Goal: Check status: Check status

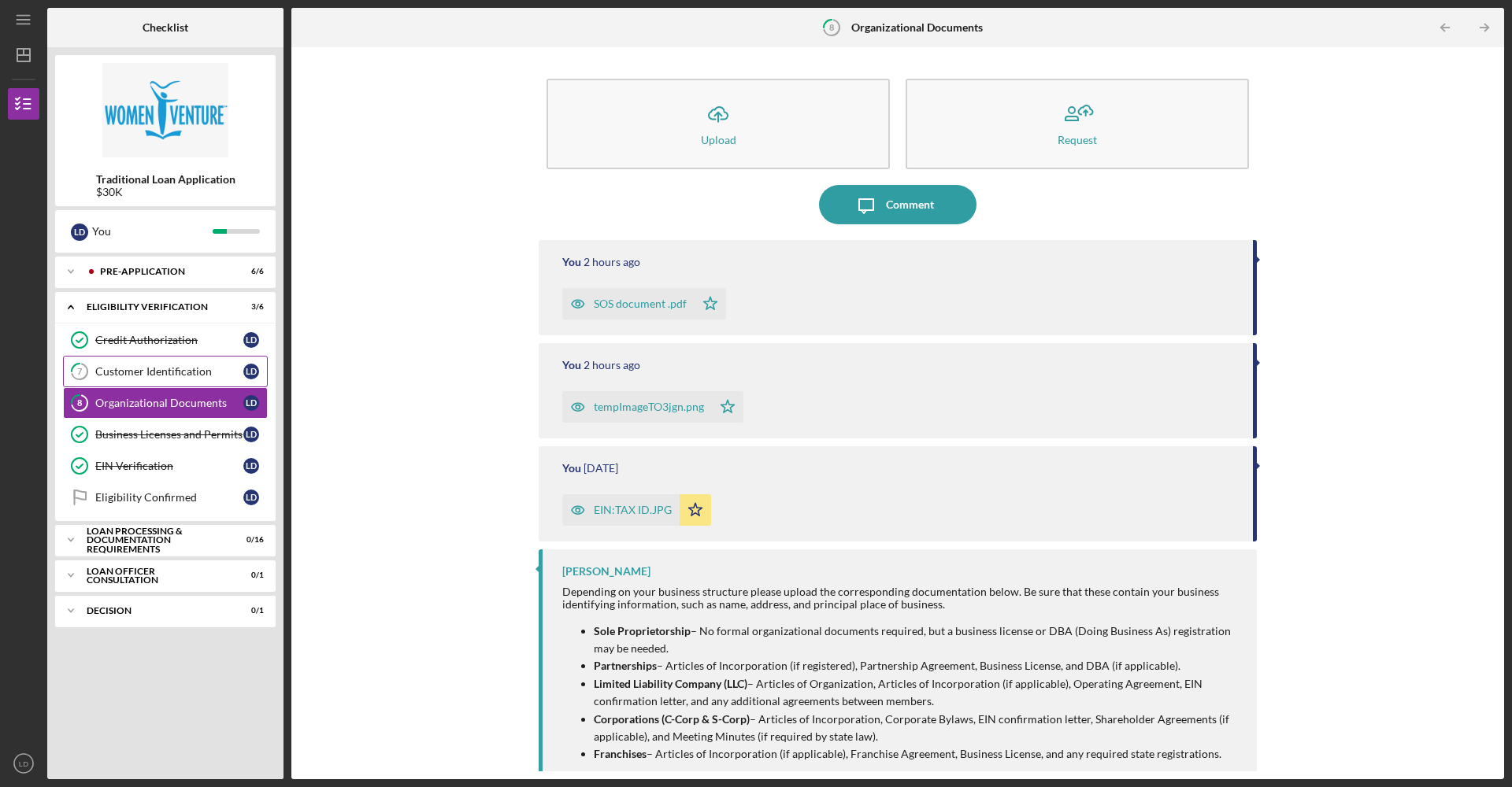
click at [151, 375] on div "Customer Identification" at bounding box center [169, 371] width 148 height 12
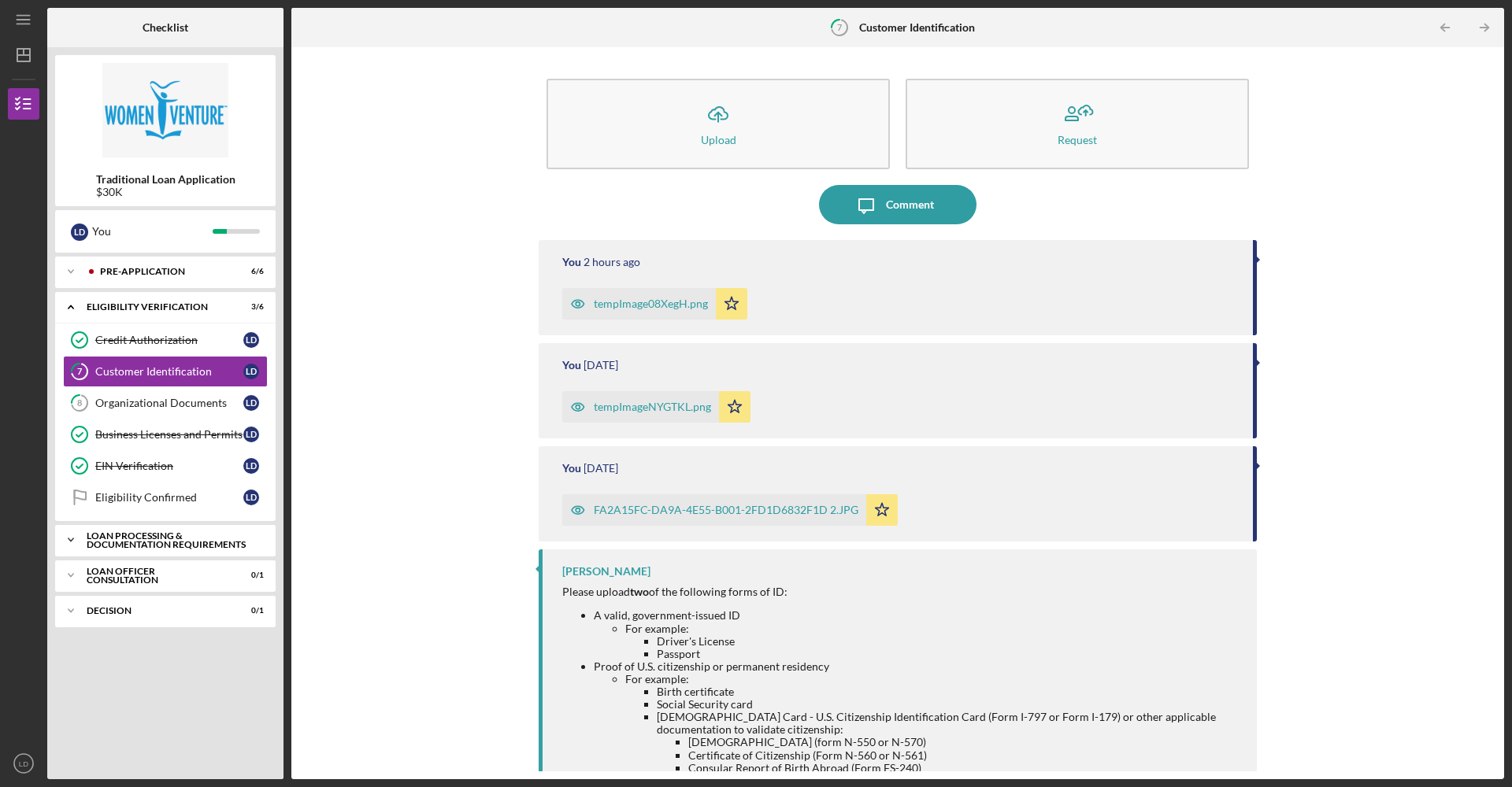
click at [194, 544] on div "Loan Processing & Documentation Requirements" at bounding box center [171, 540] width 169 height 18
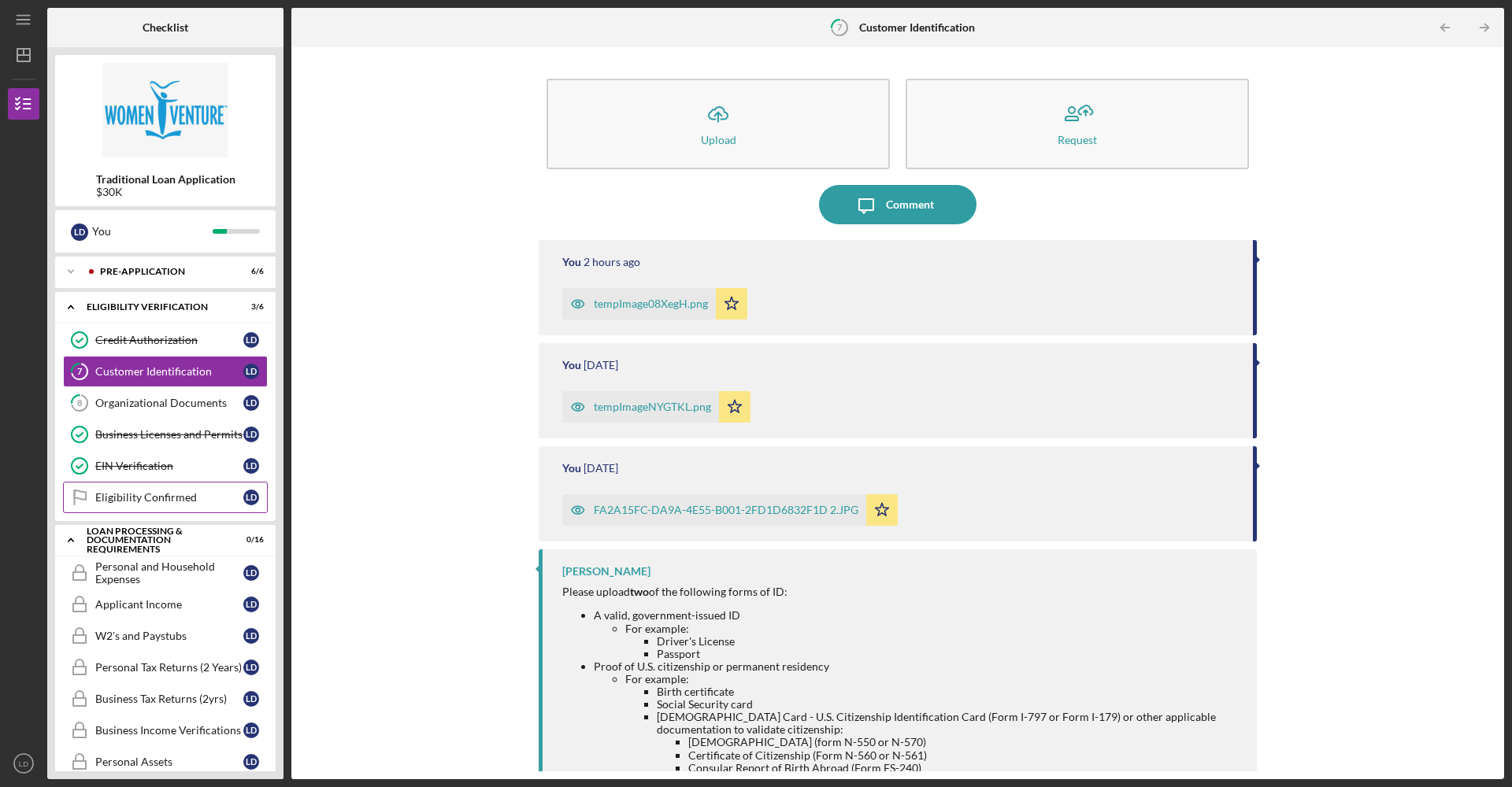
click at [196, 508] on link "Eligibility Confirmed Eligibility Confirmed [PERSON_NAME]" at bounding box center [165, 497] width 205 height 32
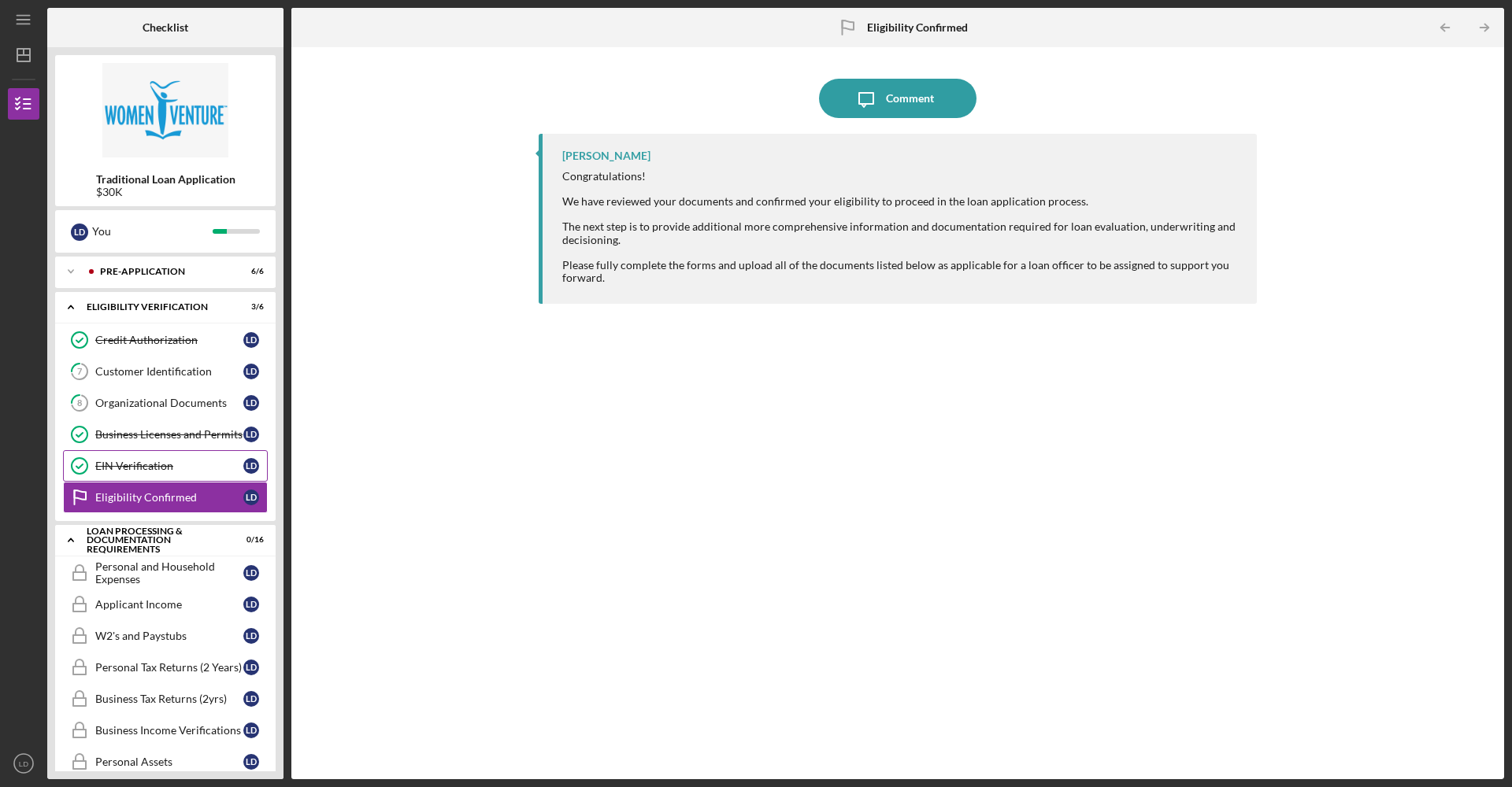
click at [190, 472] on div "EIN Verification" at bounding box center [169, 465] width 148 height 12
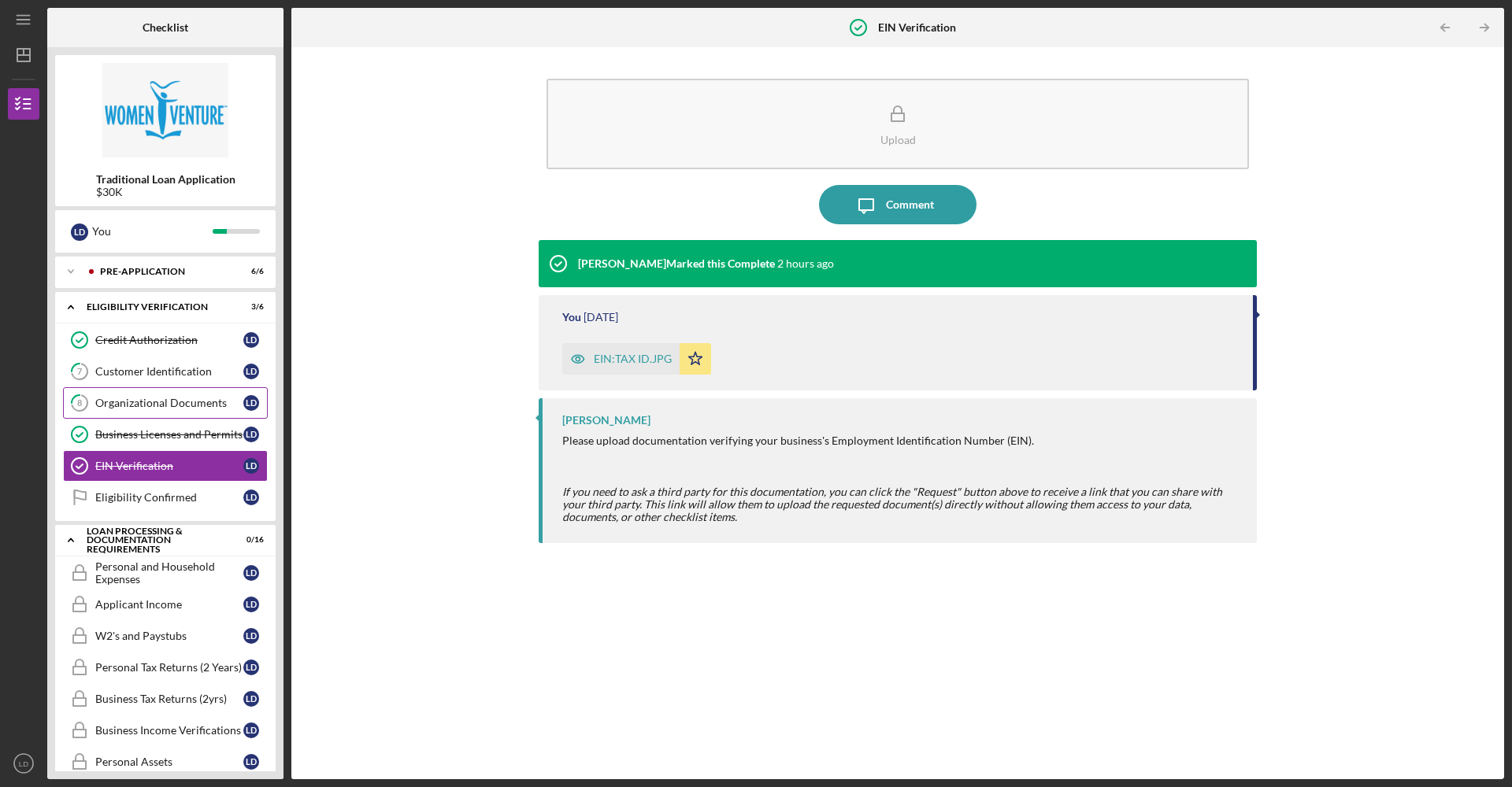
click at [178, 403] on div "Organizational Documents" at bounding box center [169, 402] width 148 height 12
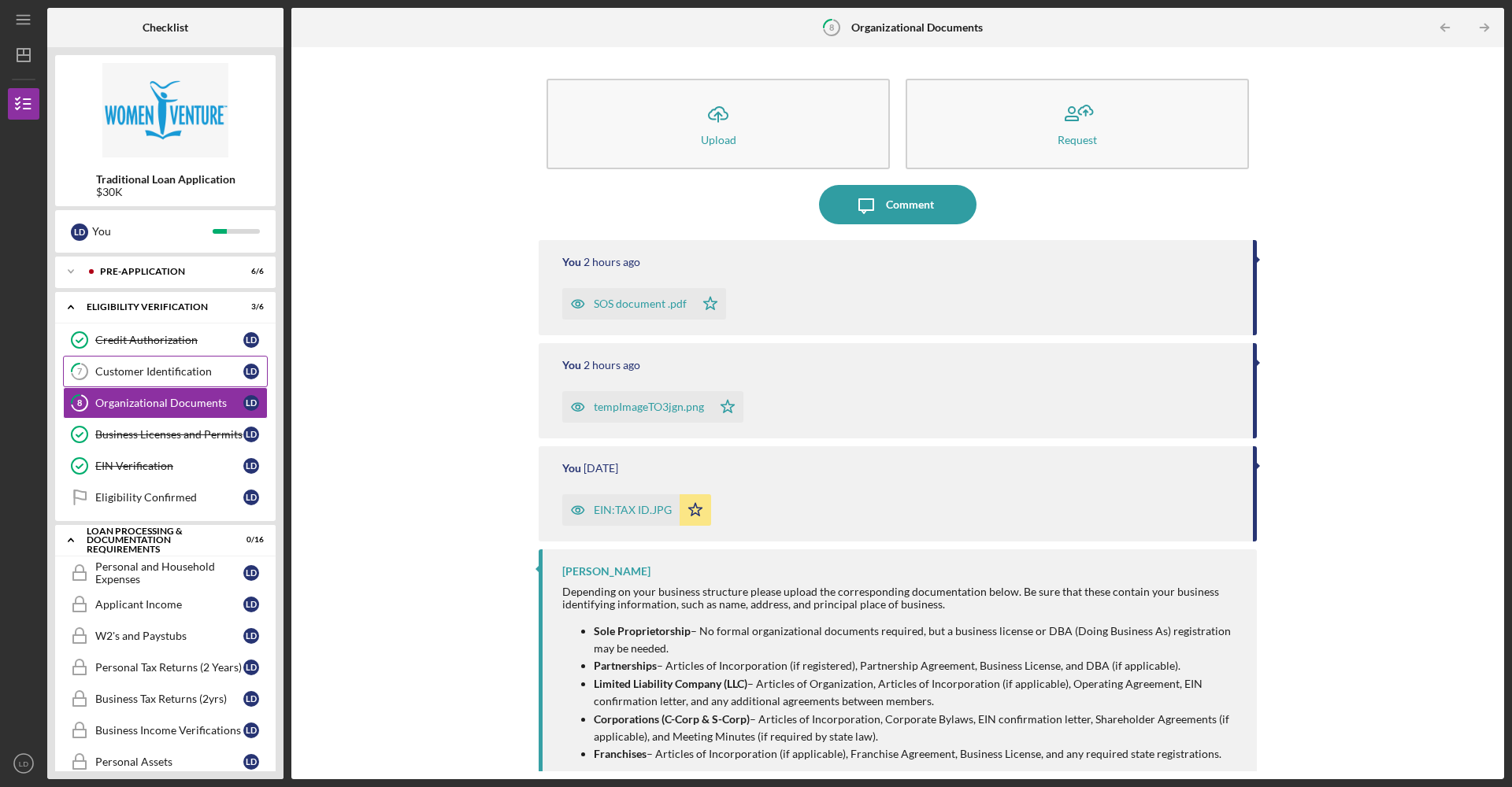
click at [179, 370] on div "Customer Identification" at bounding box center [169, 371] width 148 height 12
